Goal: Task Accomplishment & Management: Use online tool/utility

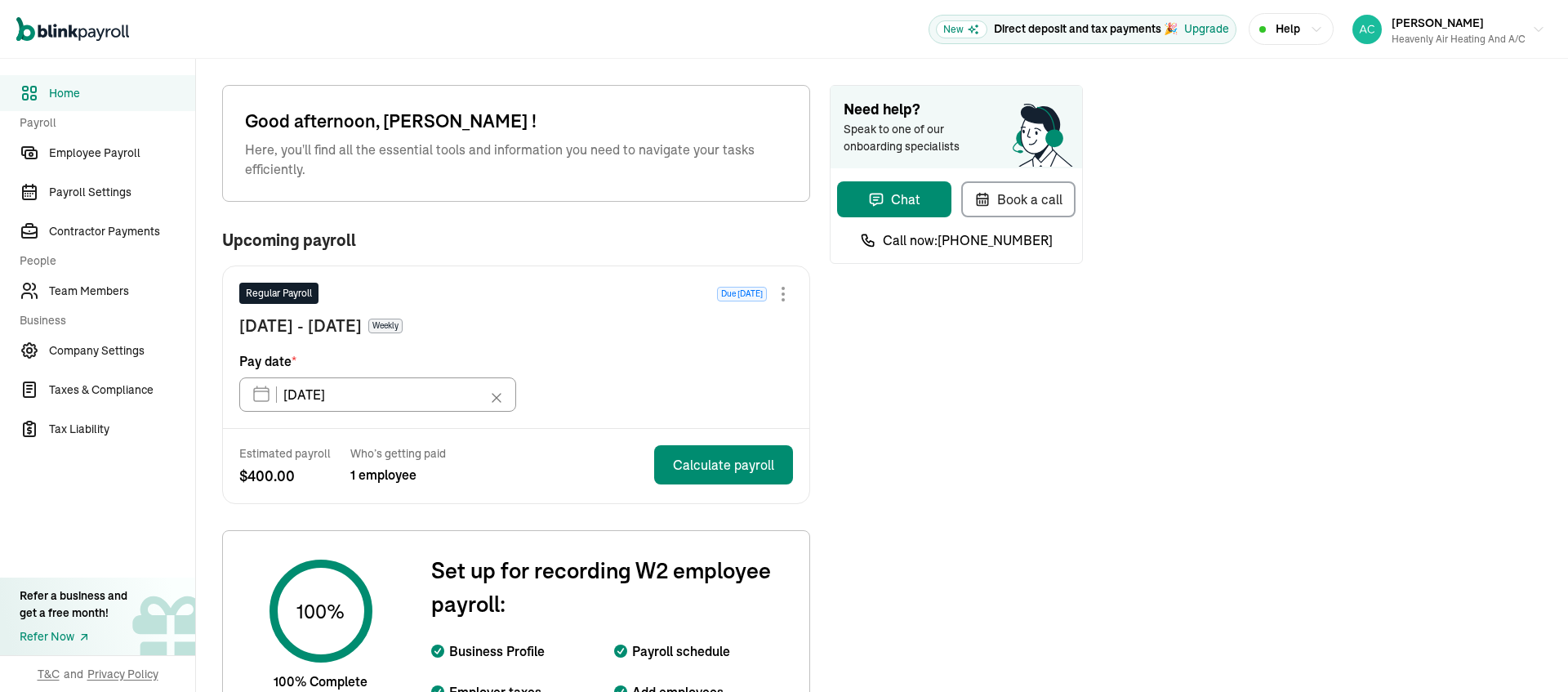
type input "[DATE]"
